Goal: Task Accomplishment & Management: Use online tool/utility

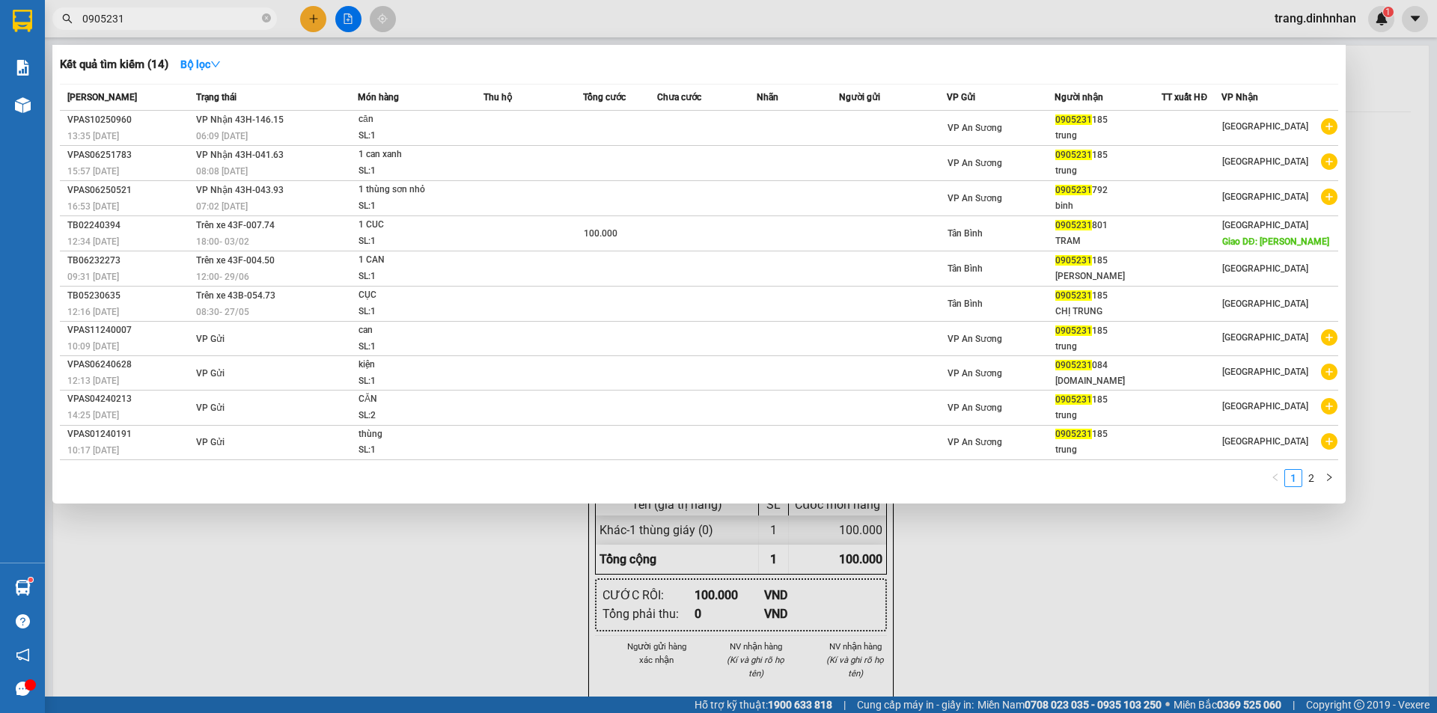
click at [305, 17] on div at bounding box center [718, 356] width 1437 height 713
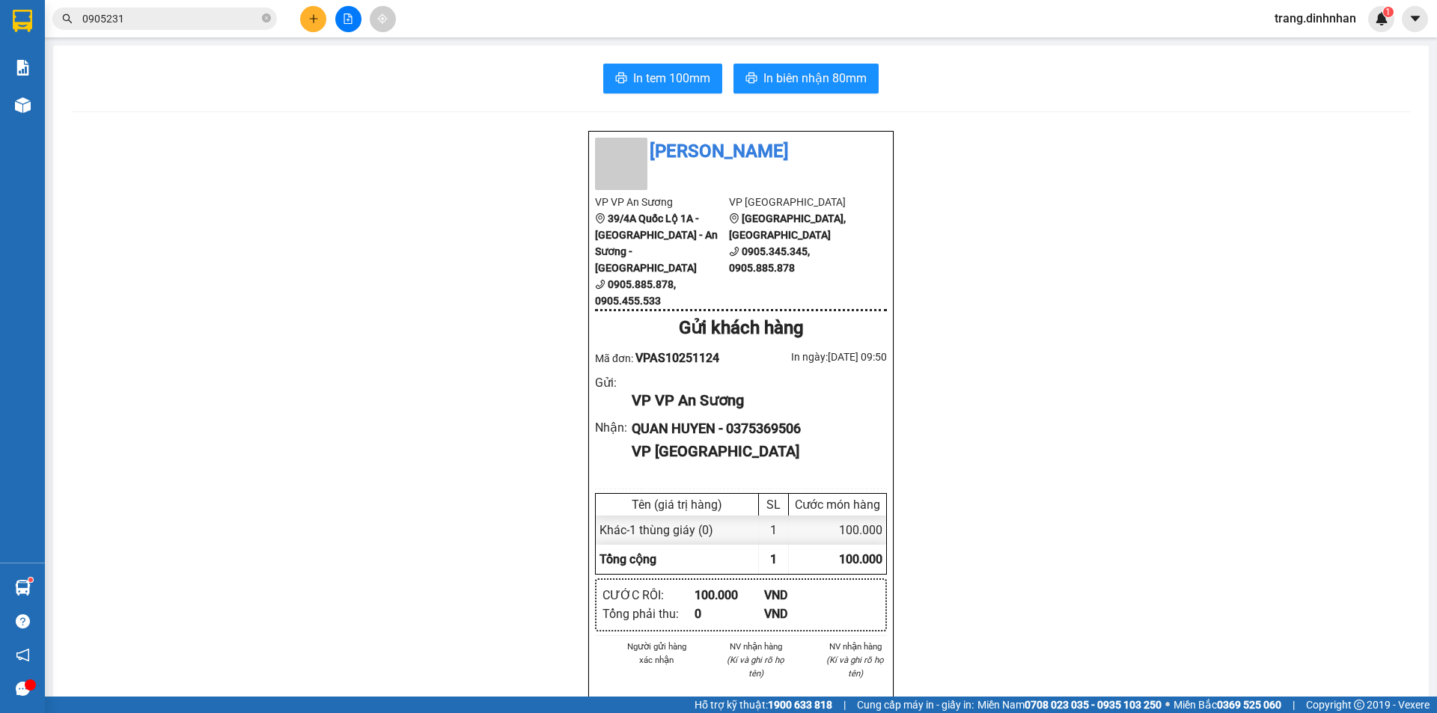
click at [324, 6] on div at bounding box center [348, 19] width 112 height 26
click at [314, 31] on button at bounding box center [313, 19] width 26 height 26
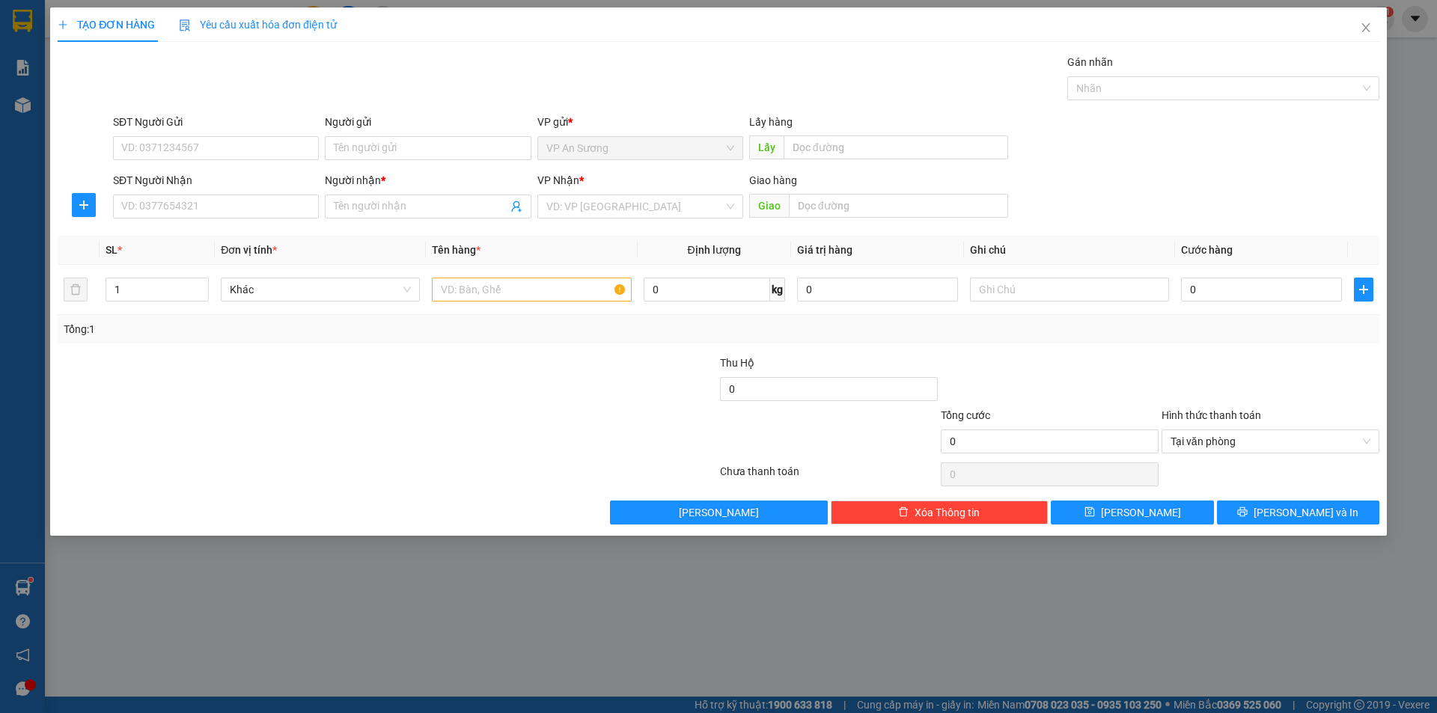
click at [255, 219] on div "SĐT Người Nhận VD: 0377654321" at bounding box center [216, 198] width 206 height 52
click at [256, 210] on input "SĐT Người Nhận" at bounding box center [216, 207] width 206 height 24
type input "0914293069"
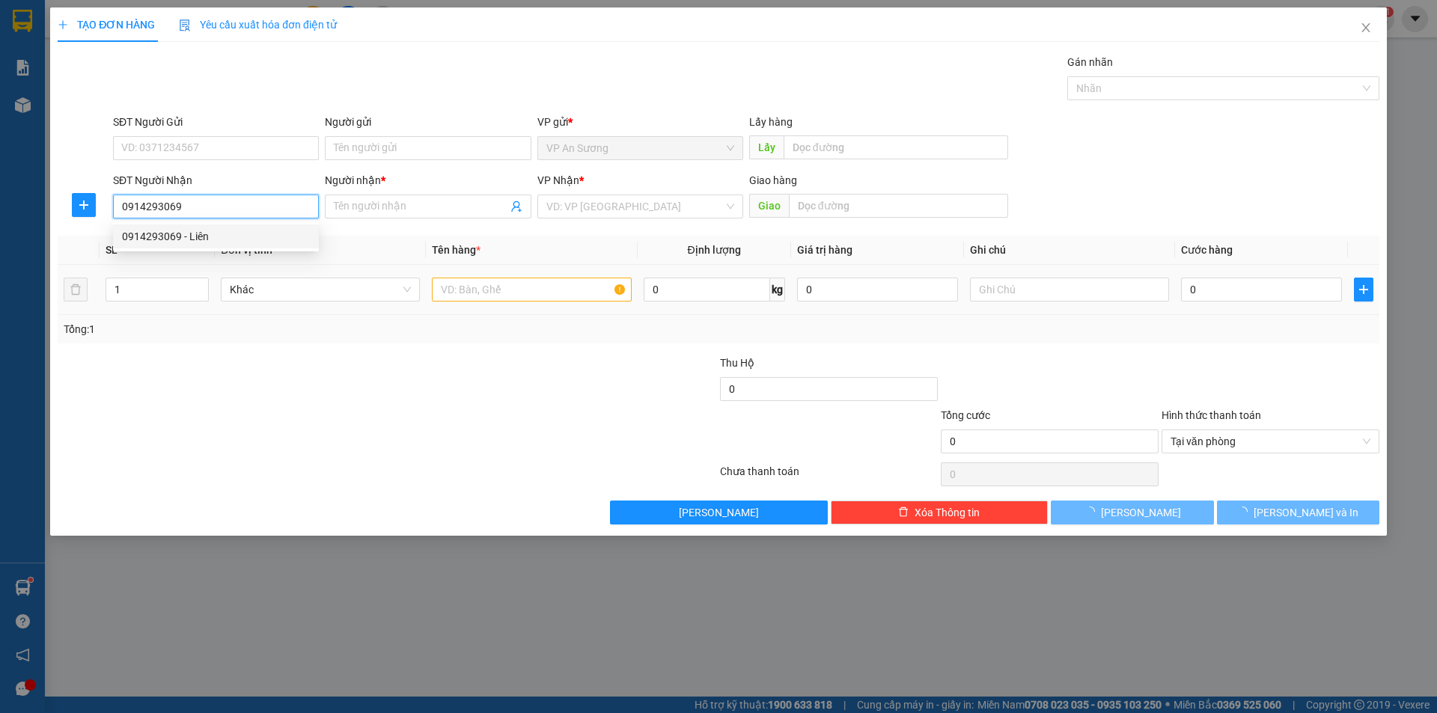
drag, startPoint x: 246, startPoint y: 234, endPoint x: 448, endPoint y: 298, distance: 212.6
click at [251, 238] on div "0914293069 - Liên" at bounding box center [216, 236] width 188 height 16
type input "Liên"
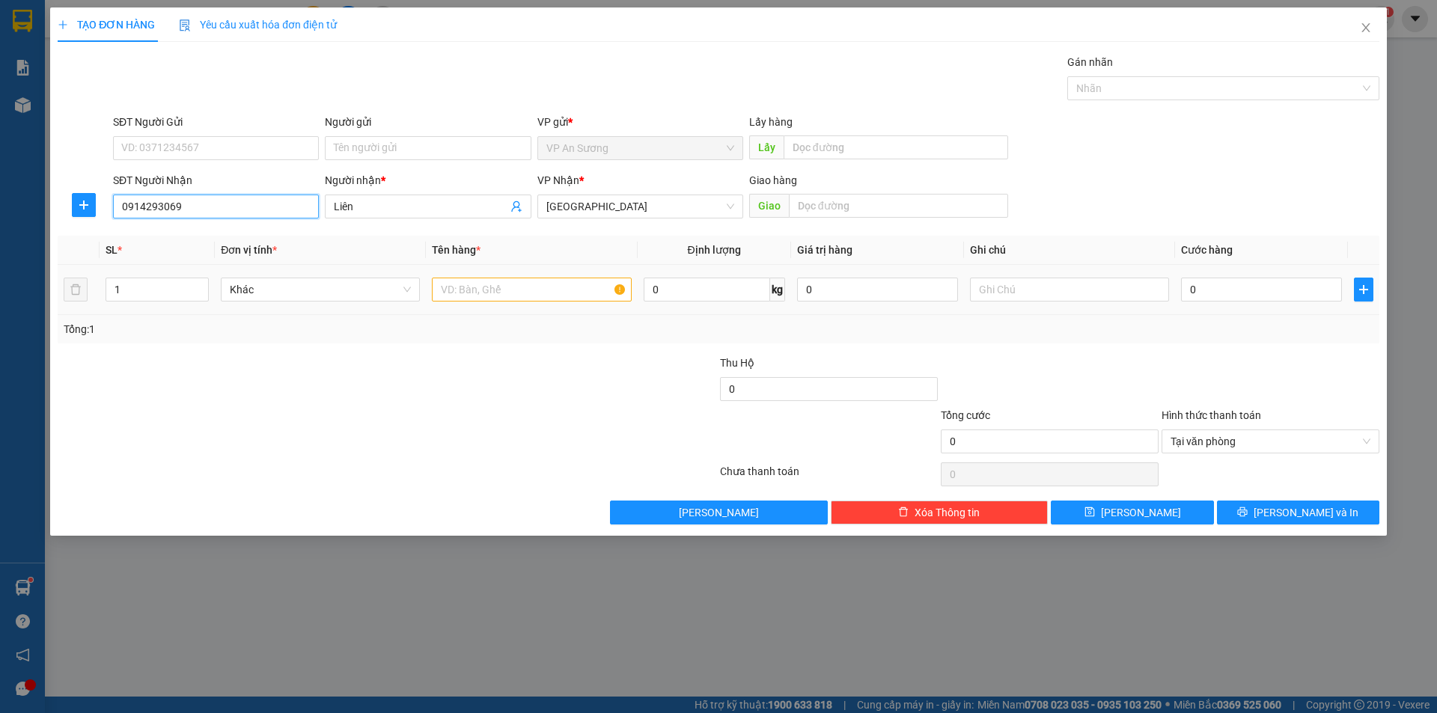
type input "0914293069"
drag, startPoint x: 537, startPoint y: 305, endPoint x: 547, endPoint y: 288, distance: 19.8
click at [538, 305] on td at bounding box center [531, 290] width 211 height 50
click at [547, 287] on input "text" at bounding box center [531, 290] width 199 height 24
type input "1 cục đen"
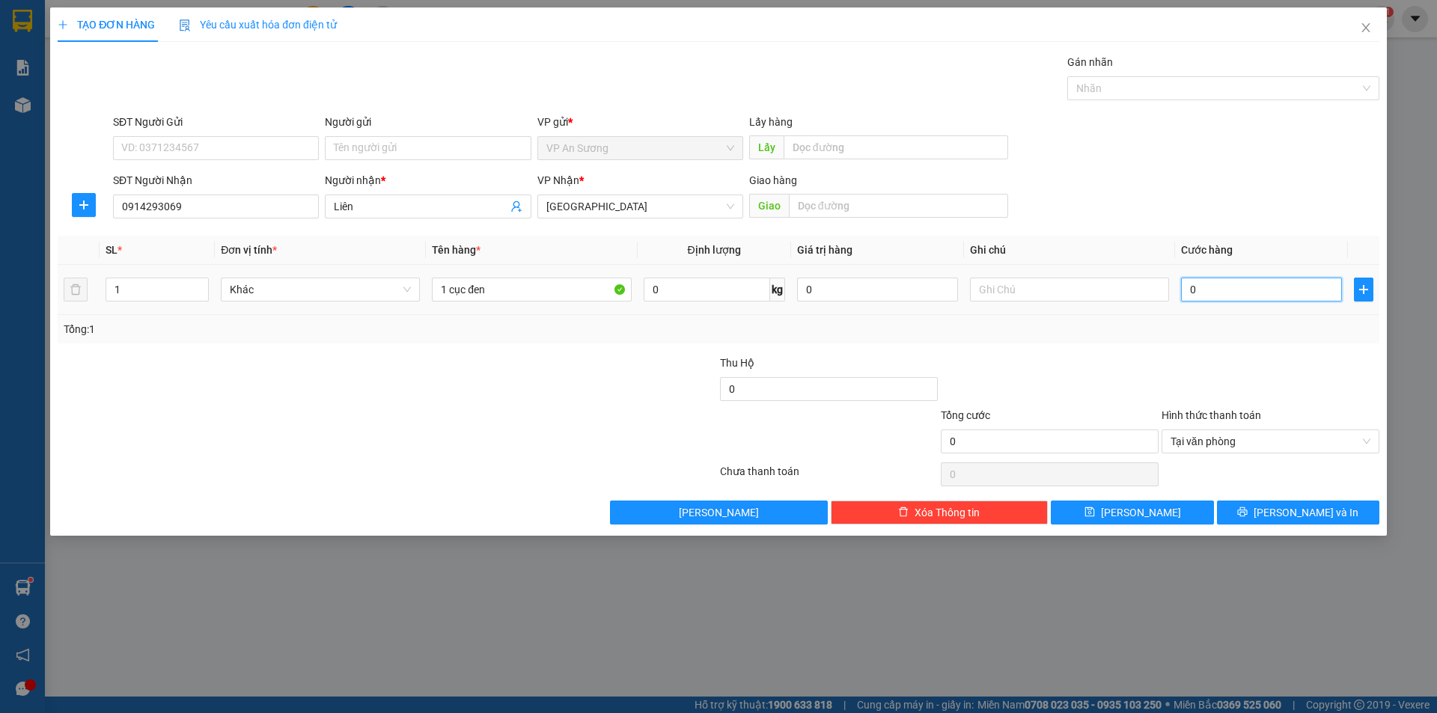
click at [1287, 300] on input "0" at bounding box center [1261, 290] width 161 height 24
click at [1283, 295] on input "0" at bounding box center [1261, 290] width 161 height 24
type input "08"
type input "8"
type input "080"
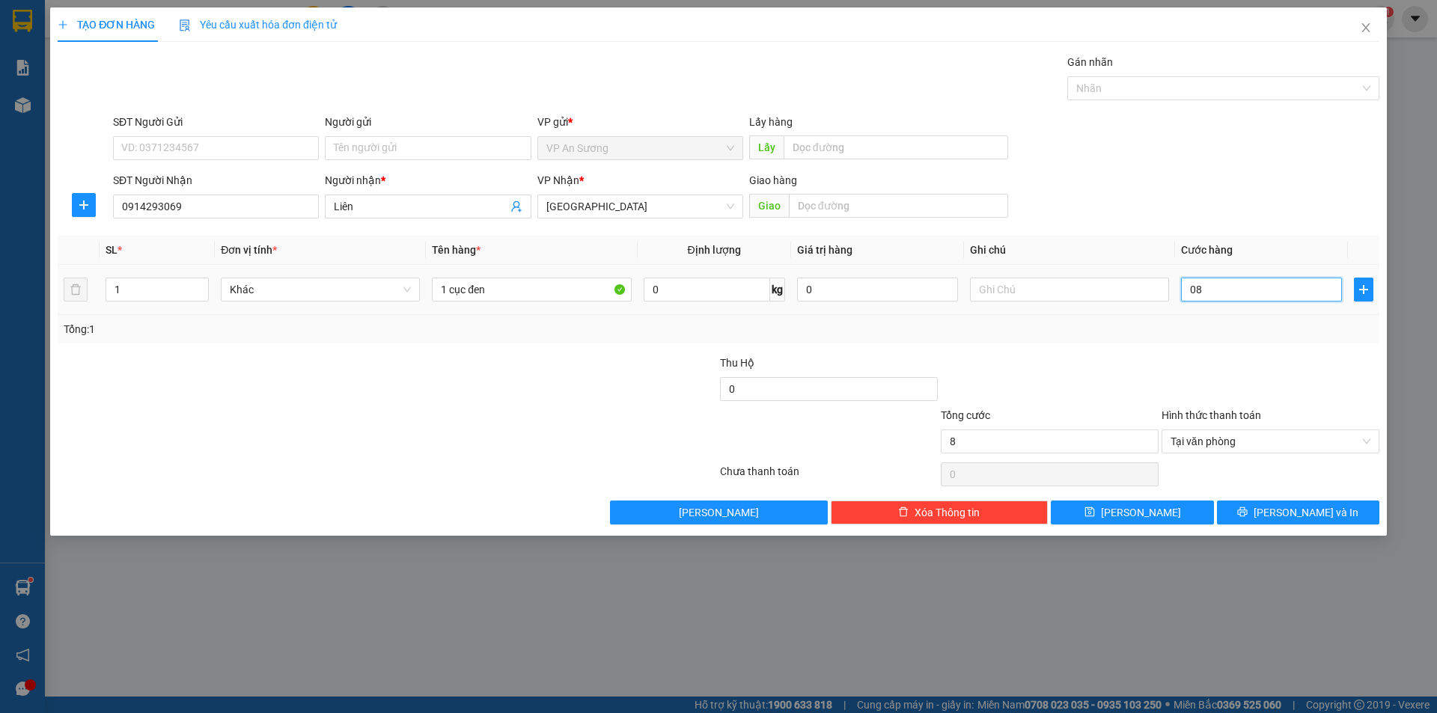
type input "80"
type input "80.000"
click at [1317, 329] on div "Tổng: 1" at bounding box center [719, 329] width 1310 height 16
drag, startPoint x: 1325, startPoint y: 515, endPoint x: 1115, endPoint y: 208, distance: 372.1
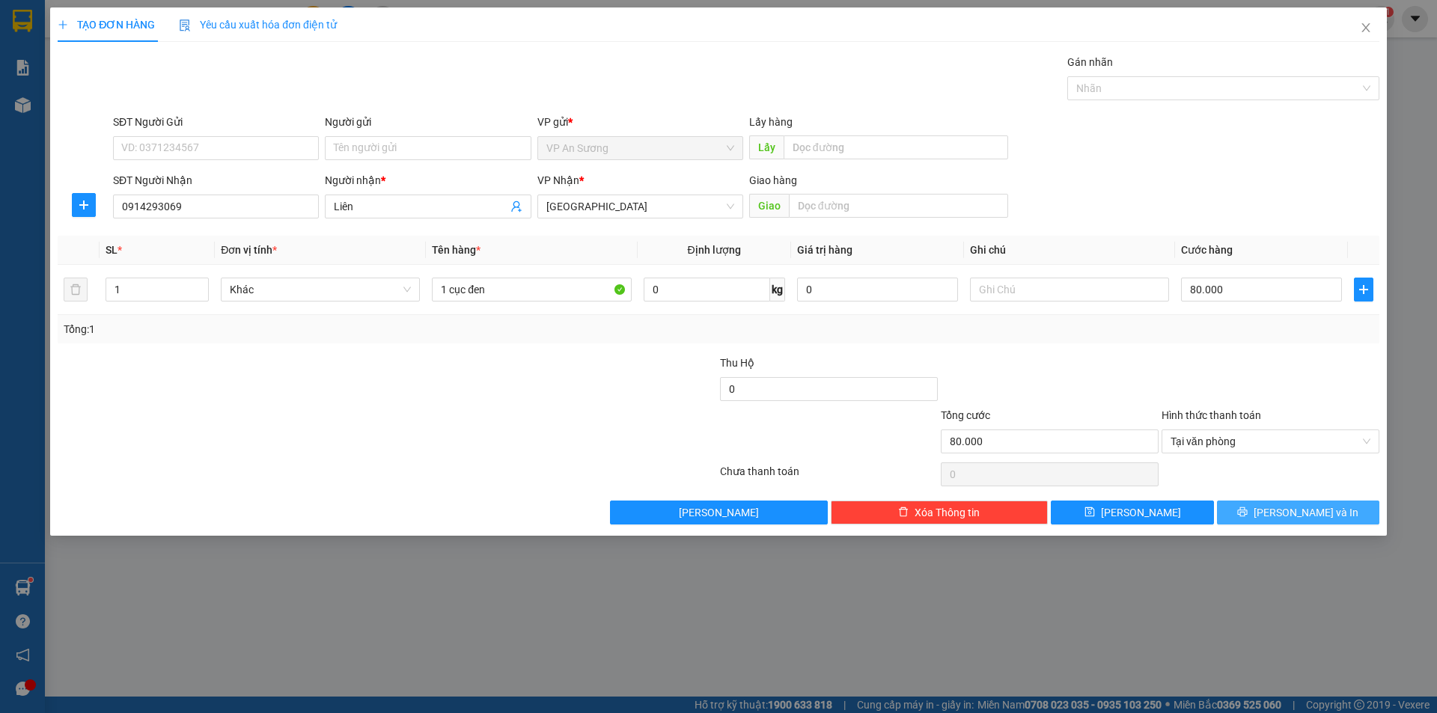
click at [1325, 513] on span "[PERSON_NAME] và In" at bounding box center [1306, 513] width 105 height 16
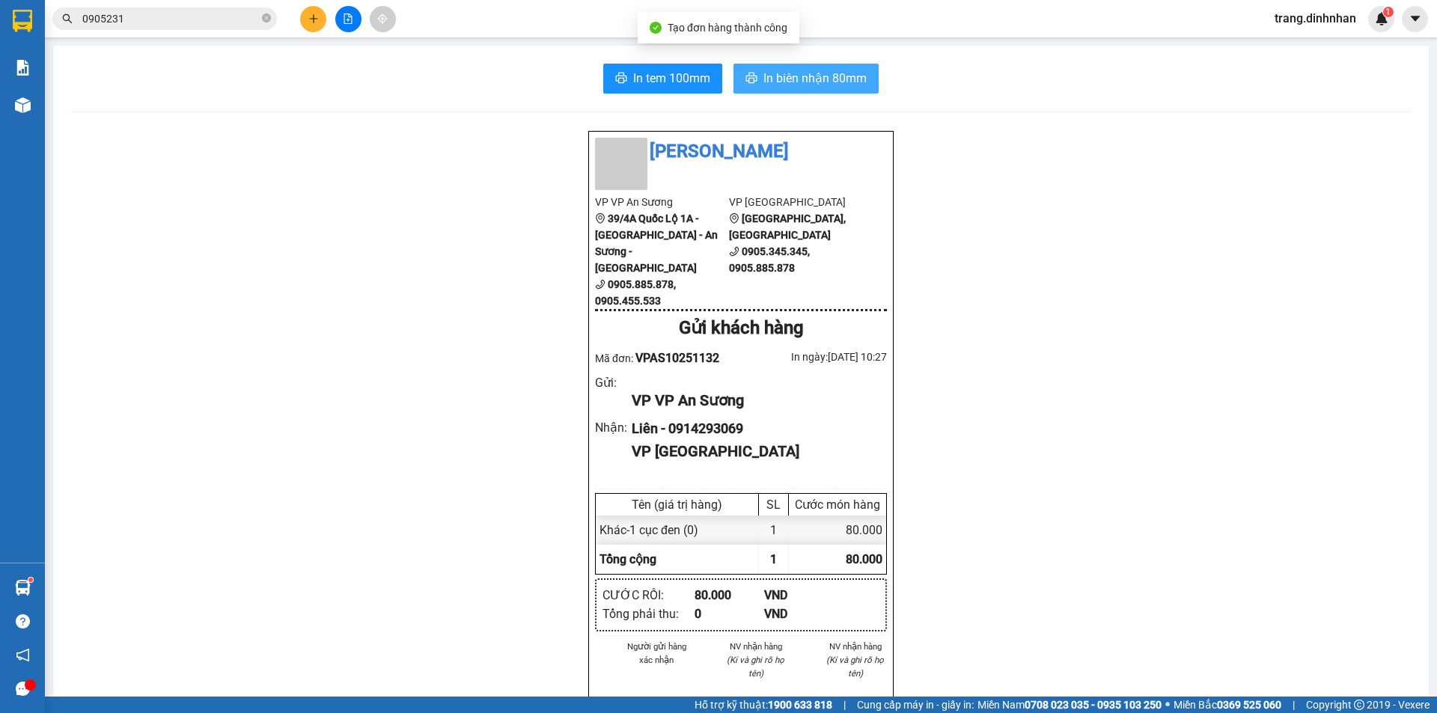
click at [868, 70] on button "In biên nhận 80mm" at bounding box center [806, 79] width 145 height 30
